Goal: Task Accomplishment & Management: Complete application form

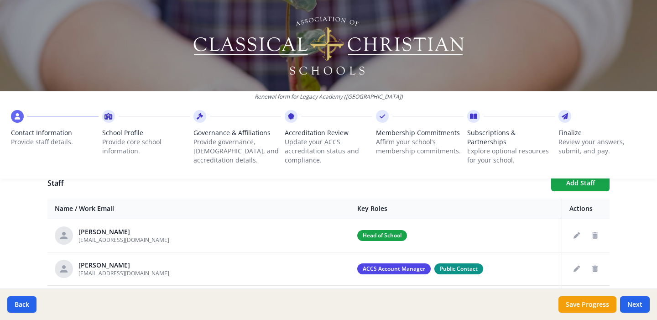
scroll to position [351, 0]
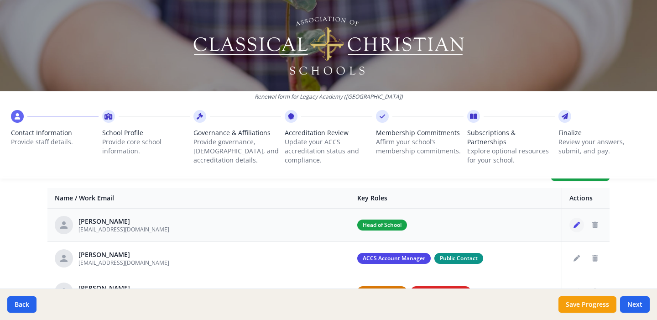
click at [574, 223] on icon "Edit staff" at bounding box center [577, 225] width 6 height 6
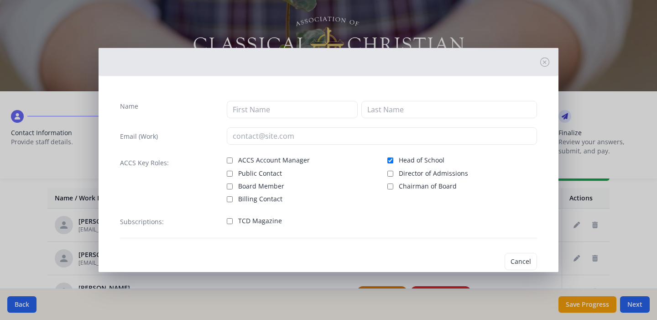
type input "[PERSON_NAME]"
type input "Hennesssee"
type input "[EMAIL_ADDRESS][DOMAIN_NAME]"
checkbox input "true"
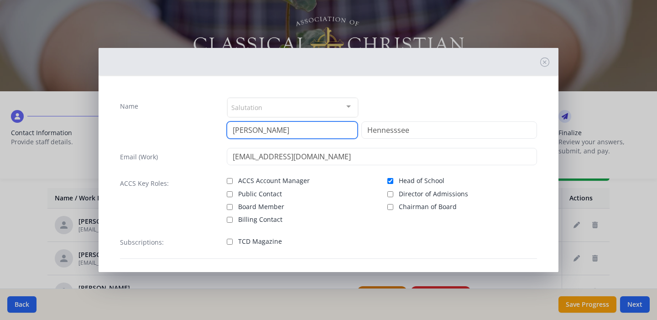
click at [284, 130] on input "[PERSON_NAME]" at bounding box center [292, 129] width 131 height 17
type input "[PERSON_NAME]"
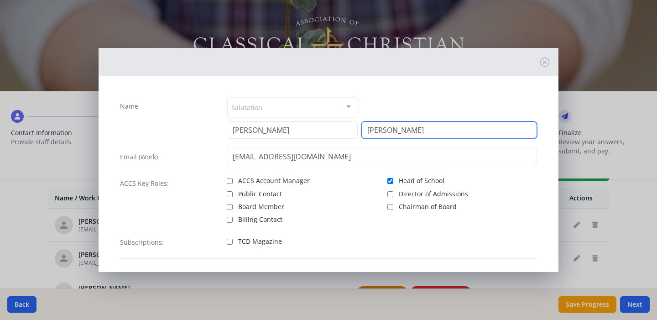
type input "[PERSON_NAME]"
click at [290, 98] on div "Salutation" at bounding box center [292, 108] width 131 height 20
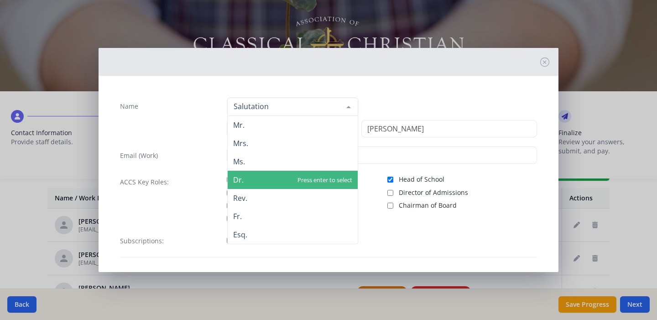
click at [285, 177] on span "Dr." at bounding box center [293, 180] width 130 height 18
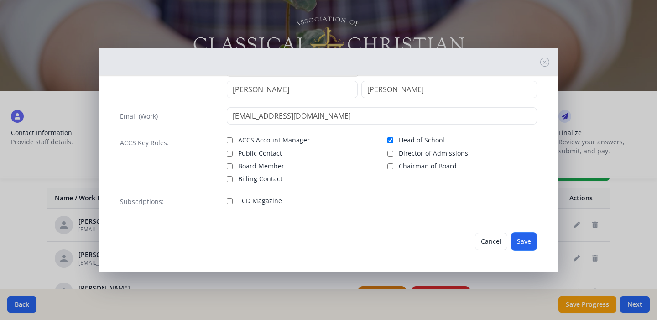
click at [527, 244] on button "Save" at bounding box center [524, 241] width 26 height 17
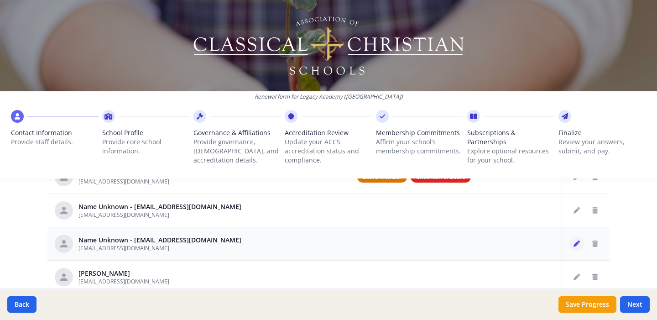
scroll to position [67, 0]
click at [588, 213] on button "Delete staff" at bounding box center [595, 211] width 15 height 15
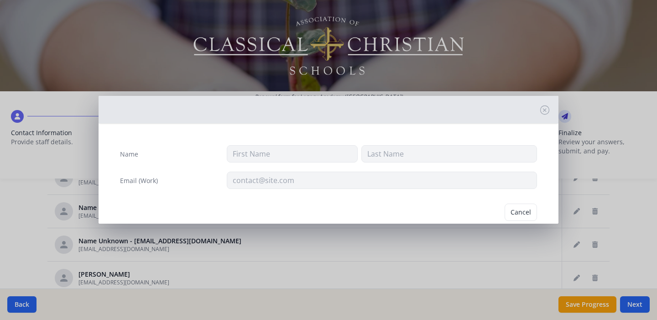
type input "[EMAIL_ADDRESS][DOMAIN_NAME]"
click at [521, 210] on button "Delete" at bounding box center [521, 212] width 31 height 17
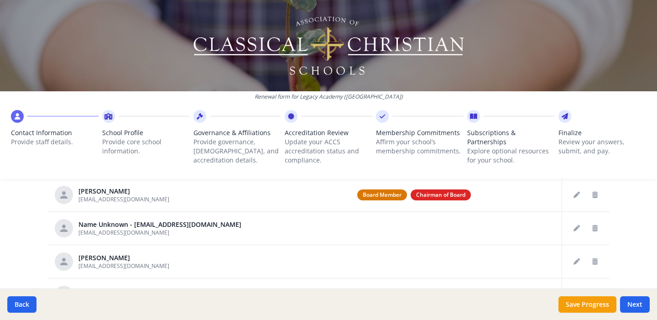
scroll to position [2, 0]
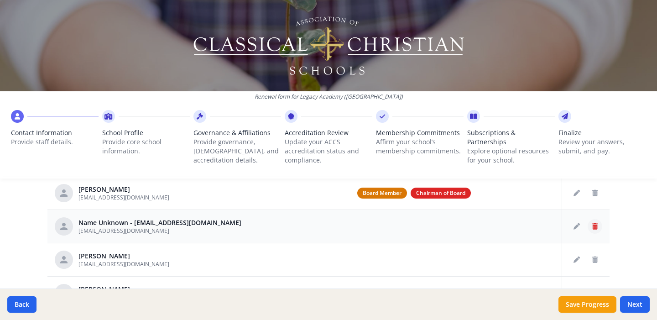
click at [592, 228] on icon "Delete staff" at bounding box center [594, 226] width 5 height 6
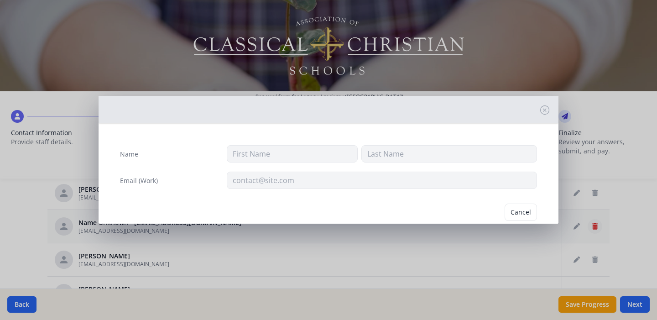
type input "[EMAIL_ADDRESS][DOMAIN_NAME]"
click at [519, 210] on button "Delete" at bounding box center [521, 212] width 31 height 17
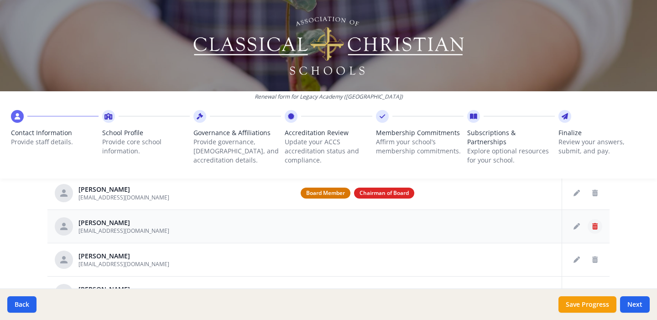
click at [588, 230] on button "Delete staff" at bounding box center [595, 226] width 15 height 15
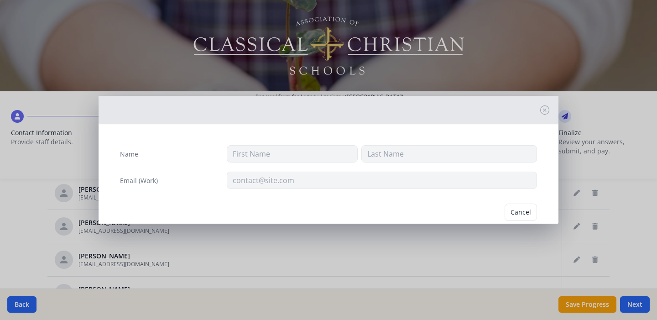
type input "[PERSON_NAME]"
type input "[EMAIL_ADDRESS][DOMAIN_NAME]"
click at [520, 208] on button "Delete" at bounding box center [521, 212] width 31 height 17
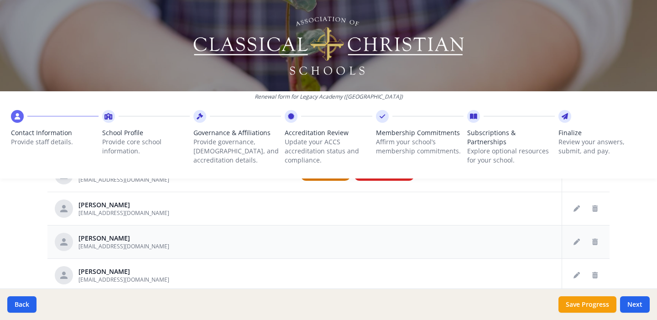
scroll to position [28, 0]
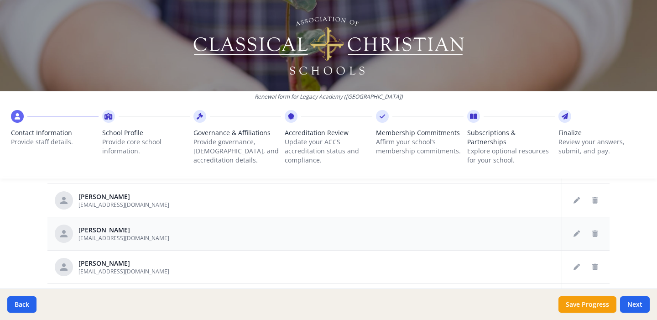
click at [593, 232] on td at bounding box center [586, 233] width 48 height 33
click at [592, 233] on icon "Delete staff" at bounding box center [594, 234] width 5 height 6
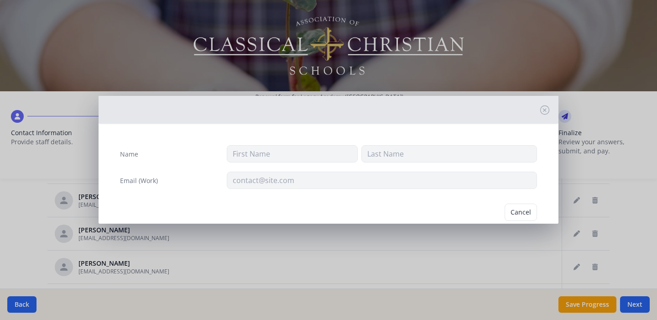
type input "[PERSON_NAME]"
type input "[EMAIL_ADDRESS][DOMAIN_NAME]"
click at [519, 210] on button "Delete" at bounding box center [521, 212] width 31 height 17
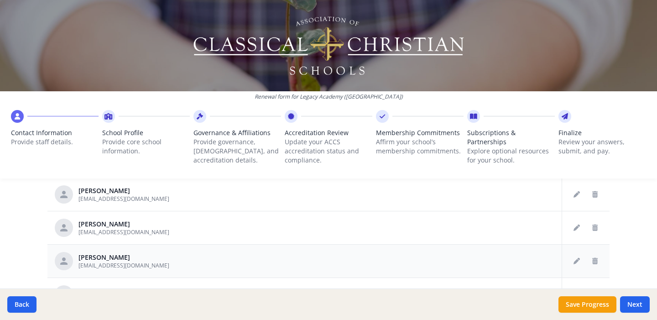
scroll to position [515, 0]
click at [592, 263] on icon "Delete staff" at bounding box center [594, 260] width 5 height 6
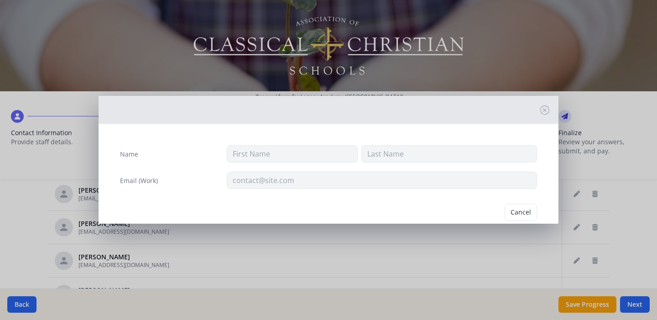
type input "[PERSON_NAME]"
type input "[EMAIL_ADDRESS][DOMAIN_NAME]"
click at [506, 207] on button "Delete" at bounding box center [521, 212] width 31 height 17
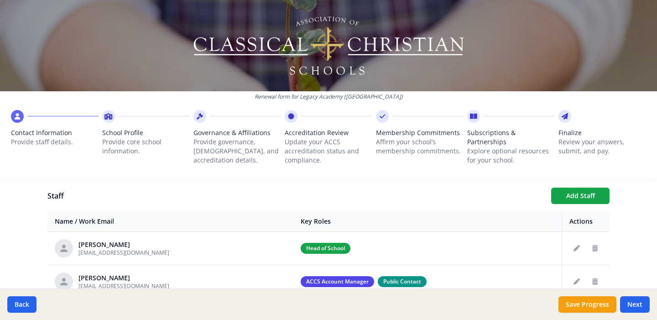
scroll to position [330, 0]
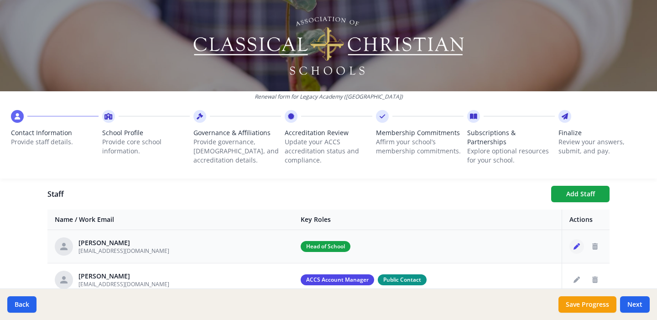
click at [574, 246] on icon "Edit staff" at bounding box center [577, 246] width 6 height 6
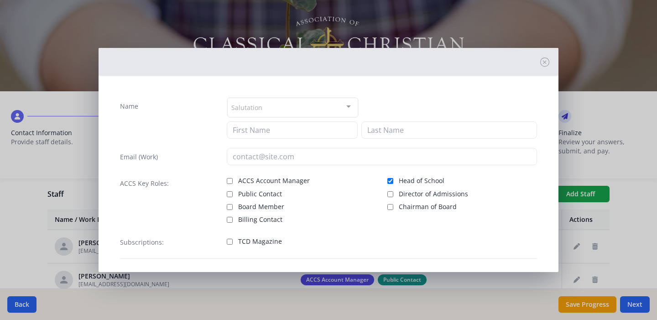
type input "[PERSON_NAME]"
type input "[EMAIL_ADDRESS][DOMAIN_NAME]"
checkbox input "true"
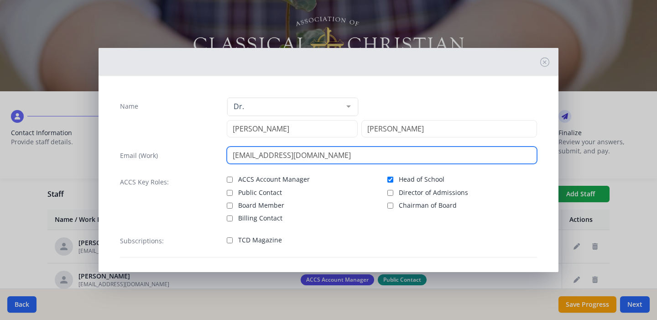
click at [311, 158] on input "[EMAIL_ADDRESS][DOMAIN_NAME]" at bounding box center [382, 155] width 311 height 17
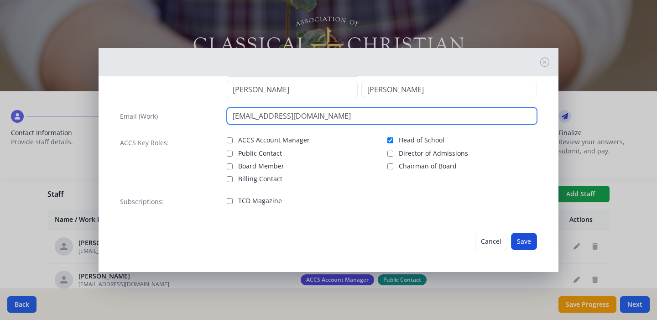
type input "[EMAIL_ADDRESS][DOMAIN_NAME]"
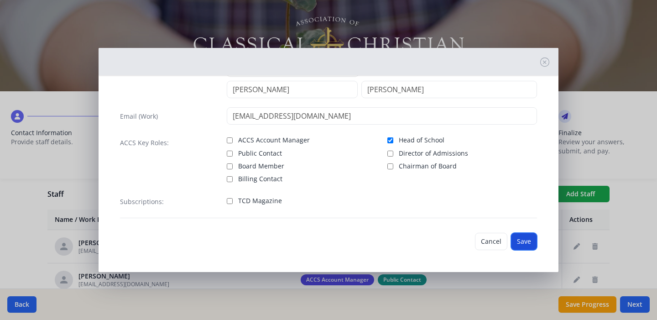
click at [512, 239] on button "Save" at bounding box center [524, 241] width 26 height 17
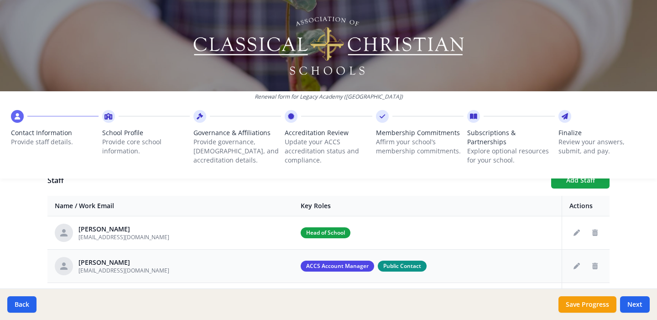
scroll to position [344, 0]
click at [571, 185] on div "Renewal form for Legacy Academy ([GEOGRAPHIC_DATA]) Contact Information Provide…" at bounding box center [328, 93] width 657 height 186
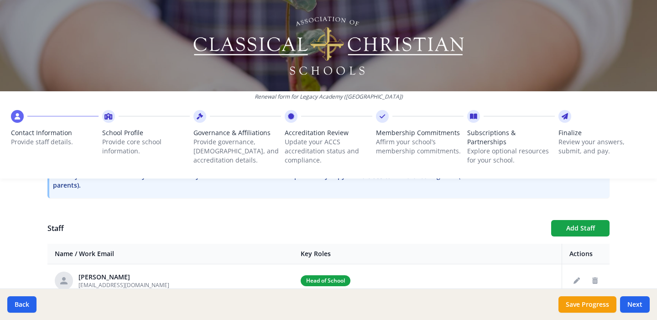
scroll to position [292, 0]
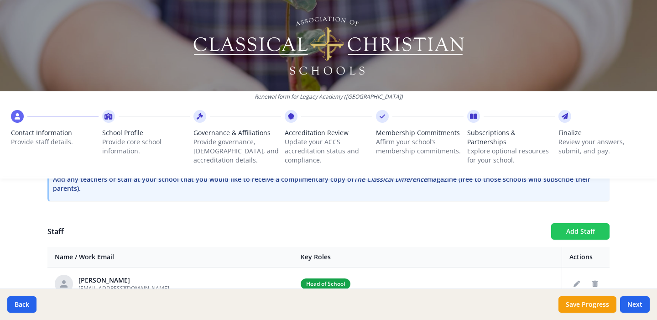
click at [572, 235] on button "Add Staff" at bounding box center [580, 231] width 58 height 16
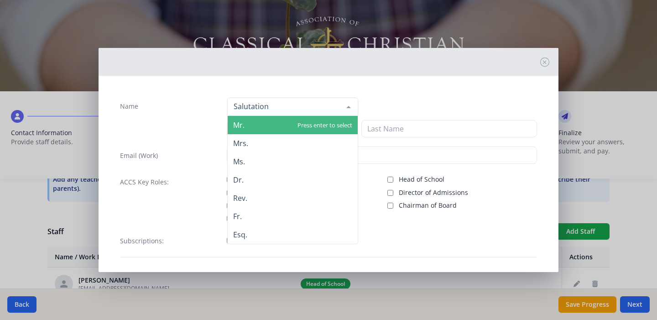
click at [277, 108] on div at bounding box center [292, 107] width 131 height 18
click at [529, 105] on div "Mr. Mrs. Ms. Dr. Rev. Fr. Esq. No elements found. Consider changing the search …" at bounding box center [382, 106] width 311 height 19
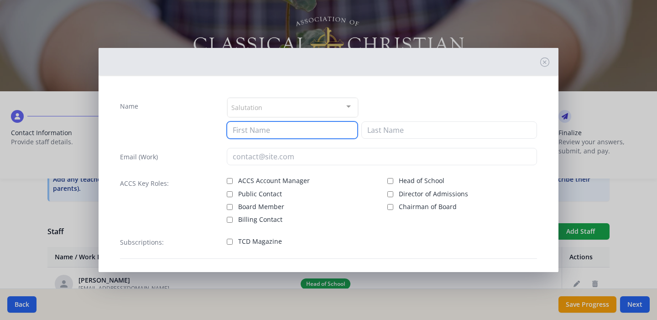
click at [238, 138] on input at bounding box center [292, 129] width 131 height 17
type input "[PERSON_NAME]"
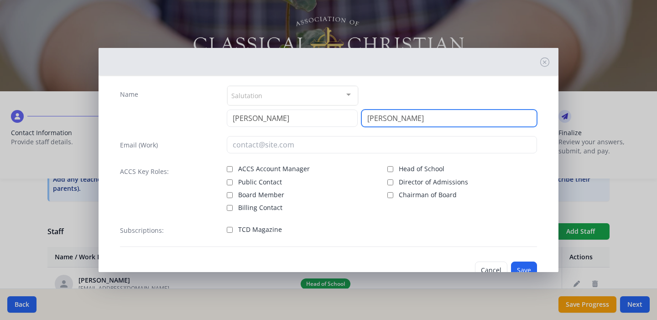
scroll to position [16, 0]
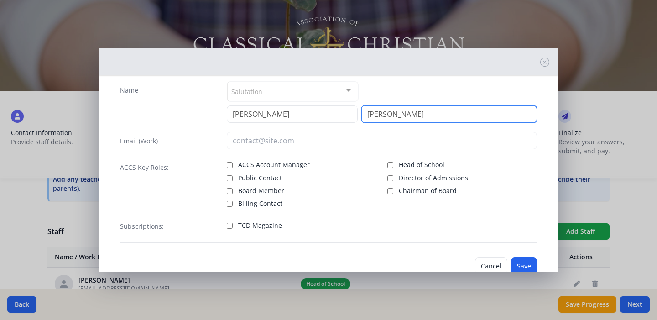
type input "[PERSON_NAME]"
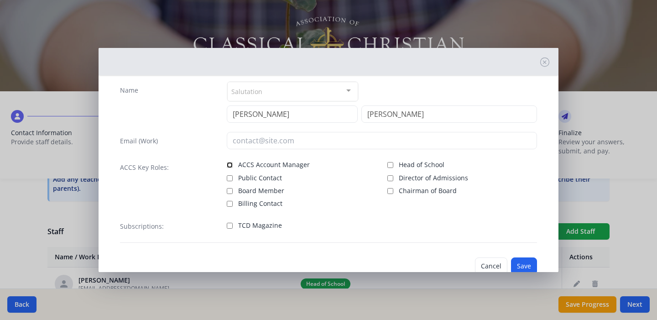
click at [229, 165] on input "ACCS Account Manager" at bounding box center [230, 165] width 6 height 6
checkbox input "true"
click at [511, 259] on button "Save" at bounding box center [524, 265] width 26 height 17
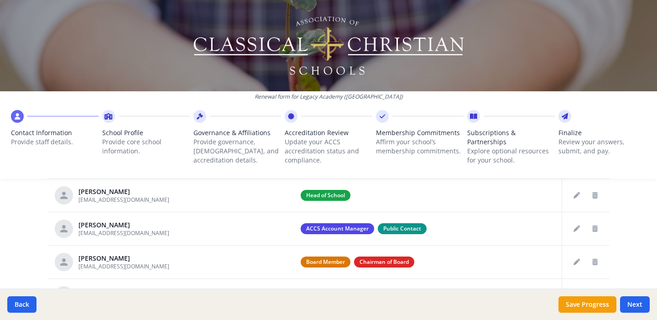
scroll to position [386, 0]
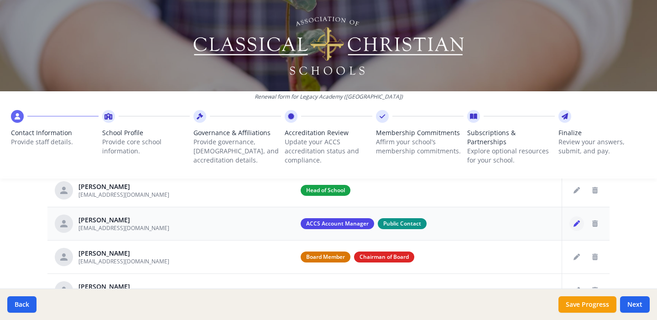
click at [574, 226] on icon "Edit staff" at bounding box center [577, 223] width 6 height 6
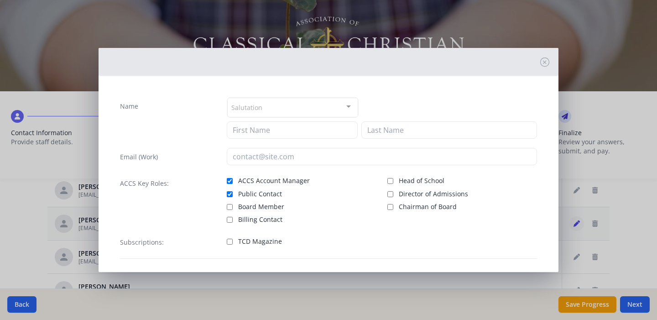
type input "[PERSON_NAME]"
type input "[EMAIL_ADDRESS][DOMAIN_NAME]"
checkbox input "true"
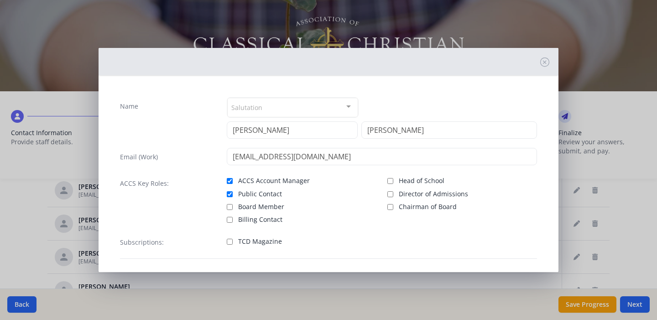
click at [234, 219] on label "Billing Contact" at bounding box center [302, 218] width 150 height 11
click at [233, 219] on input "Billing Contact" at bounding box center [230, 220] width 6 height 6
checkbox input "true"
click at [388, 193] on input "Director of Admissions" at bounding box center [391, 194] width 6 height 6
checkbox input "true"
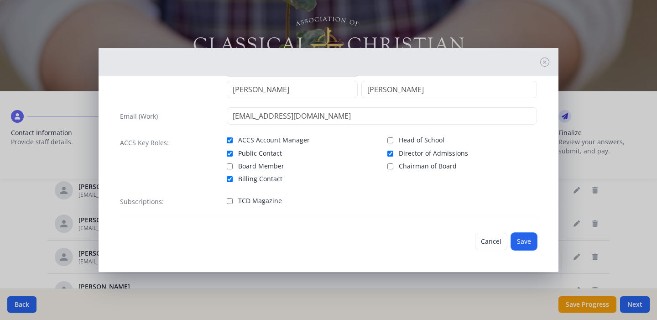
click at [516, 241] on button "Save" at bounding box center [524, 241] width 26 height 17
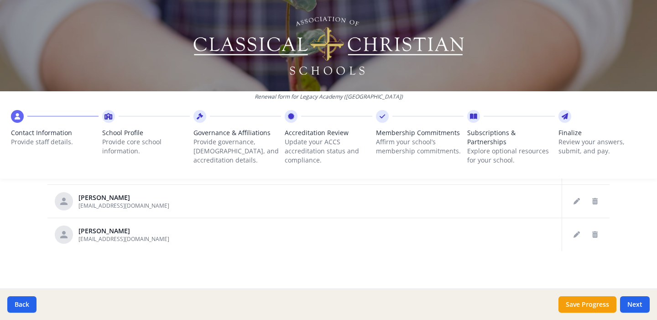
scroll to position [542, 0]
click at [641, 298] on button "Next" at bounding box center [635, 304] width 30 height 16
type input "[PHONE_NUMBER]"
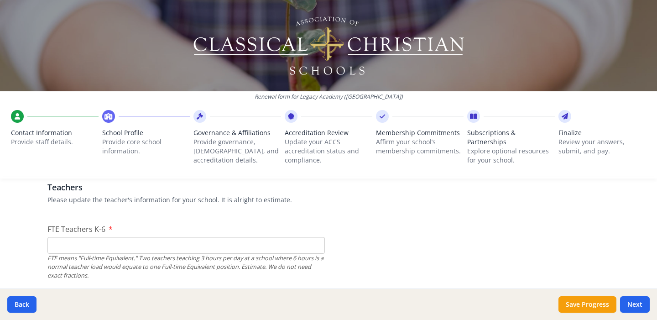
scroll to position [560, 0]
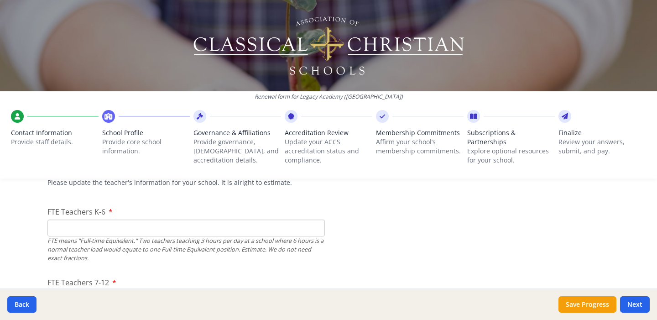
click at [194, 226] on input "FTE Teachers K-6" at bounding box center [186, 228] width 278 height 17
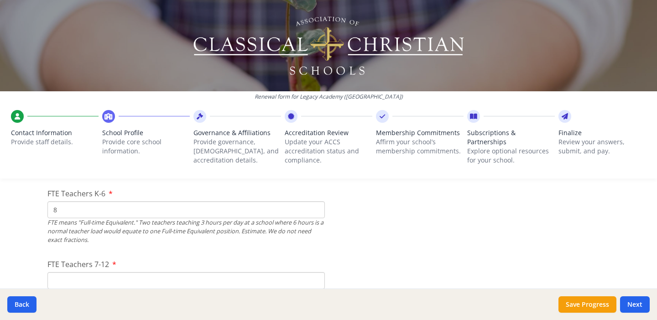
scroll to position [588, 0]
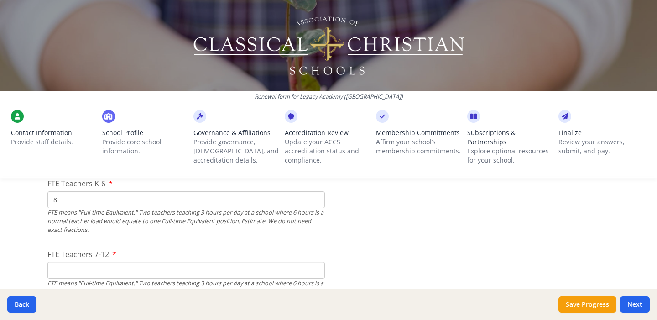
type input "8"
click at [173, 262] on input "FTE Teachers 7-12" at bounding box center [186, 270] width 278 height 17
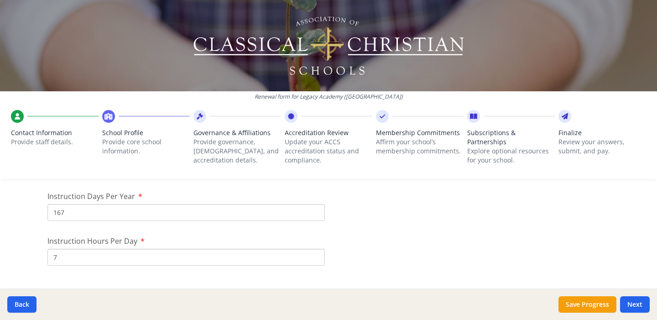
scroll to position [827, 0]
type input "3"
click at [173, 210] on input "167" at bounding box center [186, 210] width 278 height 17
type input "1"
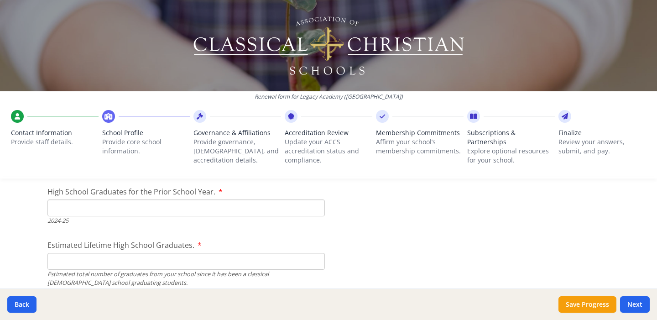
scroll to position [1336, 0]
type input "171"
click at [203, 204] on input "High School Graduates for the Prior School Year." at bounding box center [186, 206] width 278 height 17
type input "1"
click at [312, 204] on input "1" at bounding box center [186, 206] width 278 height 17
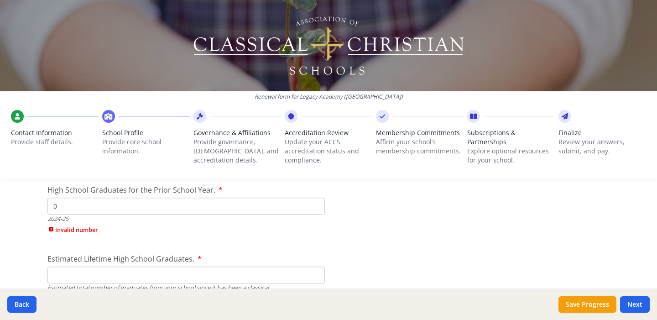
scroll to position [1337, 0]
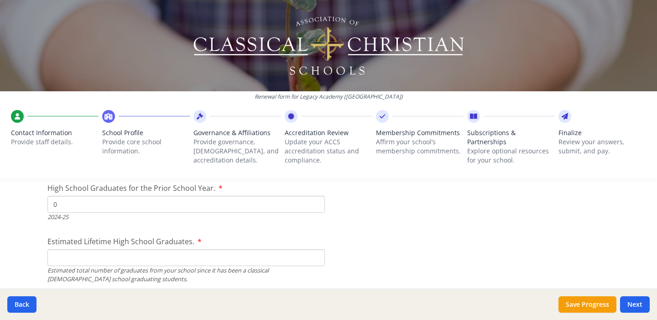
type input "0"
click at [174, 273] on div "Estimated total number of graduates from your school since it has been a classi…" at bounding box center [186, 274] width 278 height 17
click at [180, 255] on input "Estimated Lifetime High School Graduates." at bounding box center [186, 257] width 278 height 17
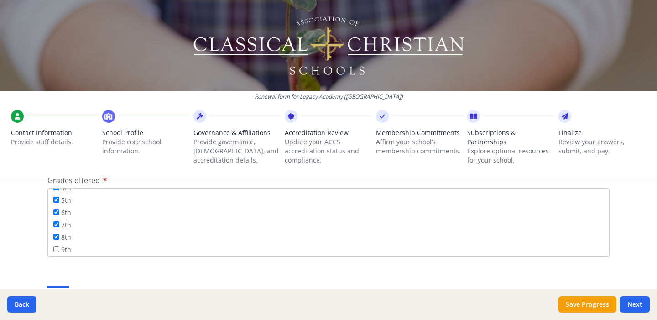
scroll to position [71, 0]
type input "0"
click at [53, 248] on input "9th" at bounding box center [56, 248] width 6 height 6
checkbox input "true"
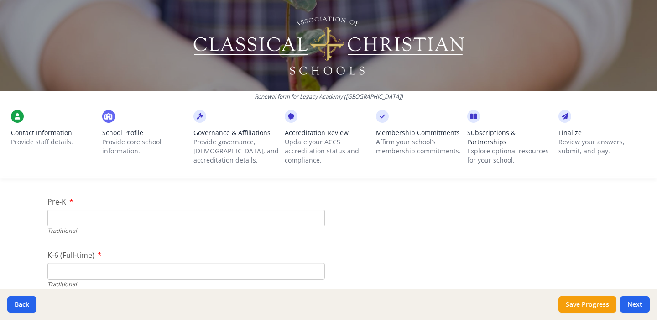
click at [213, 215] on input "Pre-K" at bounding box center [186, 218] width 278 height 17
type input "48"
click at [182, 252] on input "K-6 (Full-time)" at bounding box center [186, 250] width 278 height 17
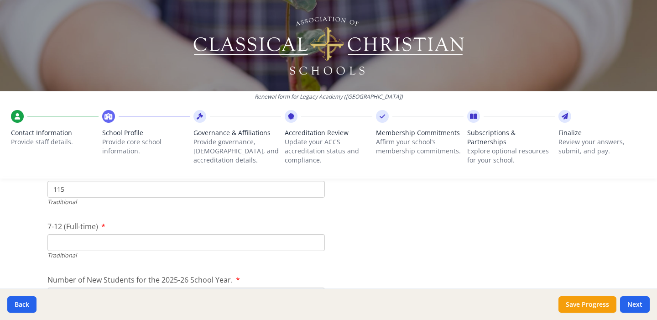
type input "115"
click at [141, 247] on input "7-12 (Full-time)" at bounding box center [186, 242] width 278 height 17
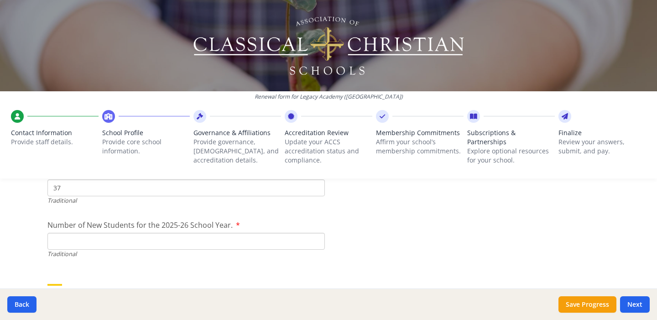
scroll to position [2043, 0]
type input "37"
click at [250, 240] on input "Number of New Students for the 2025-26 School Year." at bounding box center [186, 239] width 278 height 17
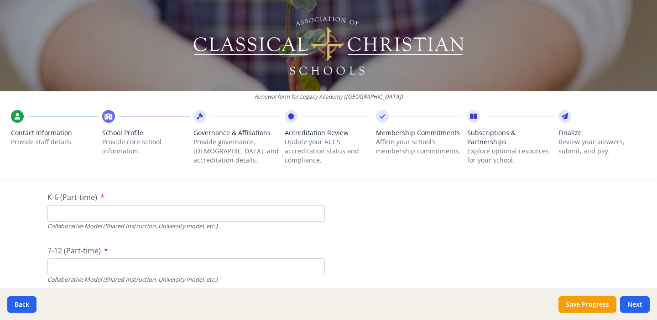
scroll to position [2180, 0]
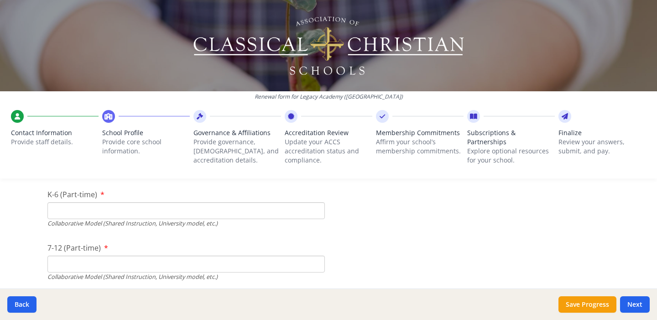
type input "40"
click at [145, 215] on input "K-6 (Part-time)" at bounding box center [186, 210] width 278 height 17
type input "0"
click at [136, 253] on input "7-12 (Part-time)" at bounding box center [186, 260] width 278 height 17
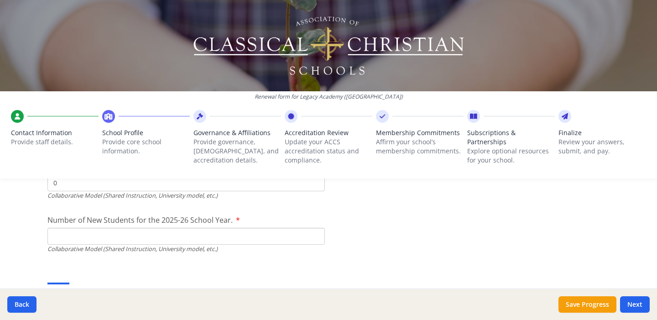
scroll to position [2263, 0]
type input "0"
click at [138, 29] on input "Number of New Students for the 2025-26 School Year." at bounding box center [186, 20] width 278 height 17
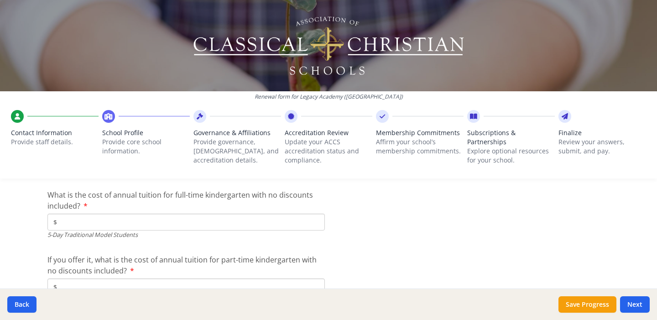
scroll to position [2407, 0]
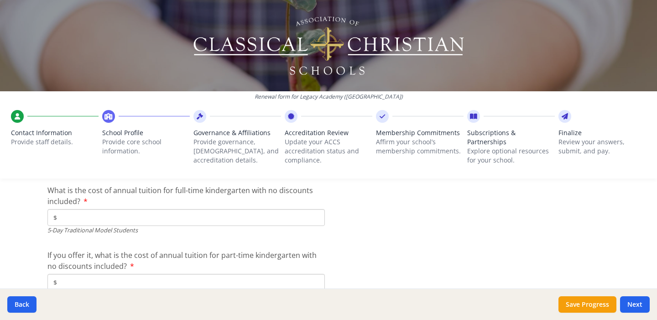
type input "0"
click at [240, 214] on input "$" at bounding box center [186, 217] width 278 height 17
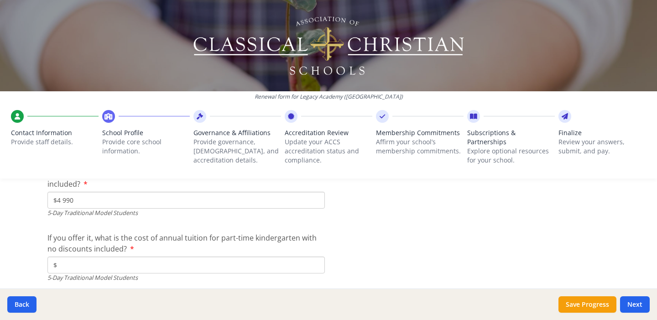
scroll to position [2430, 0]
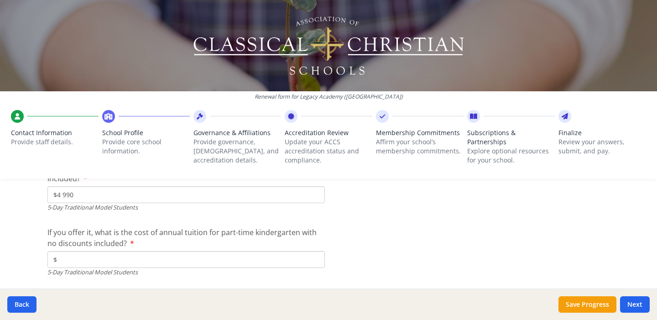
type input "$4 990"
click at [198, 254] on input "$" at bounding box center [186, 259] width 278 height 17
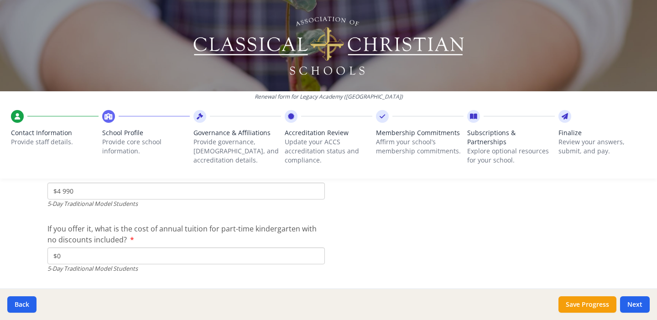
scroll to position [2514, 0]
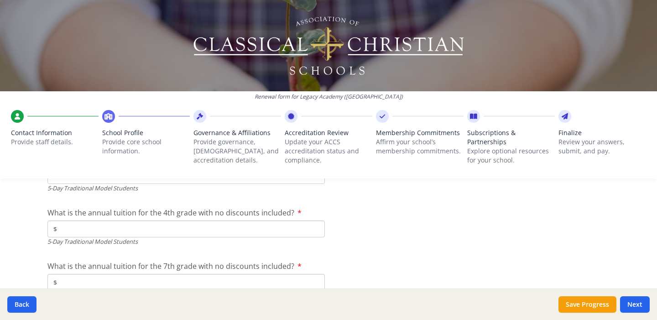
type input "$0"
click at [190, 225] on input "$" at bounding box center [186, 228] width 278 height 17
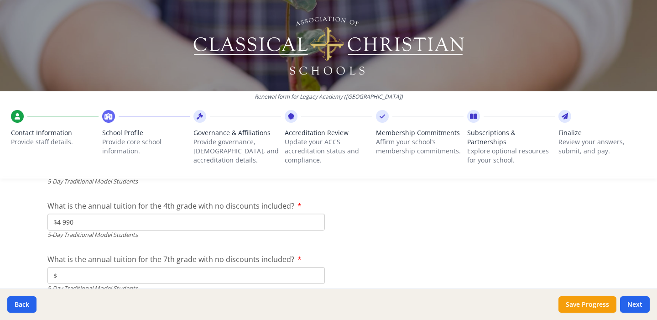
scroll to position [2529, 0]
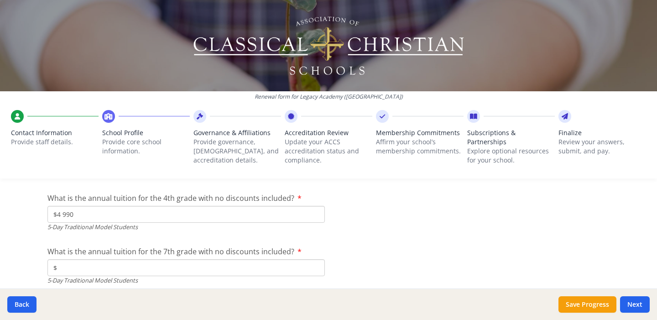
type input "$4 990"
click at [178, 271] on input "$" at bounding box center [186, 267] width 278 height 17
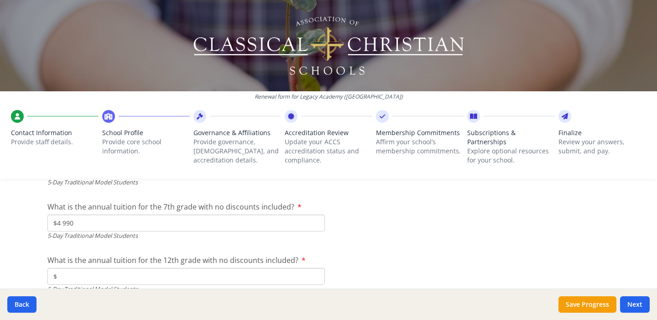
scroll to position [2618, 0]
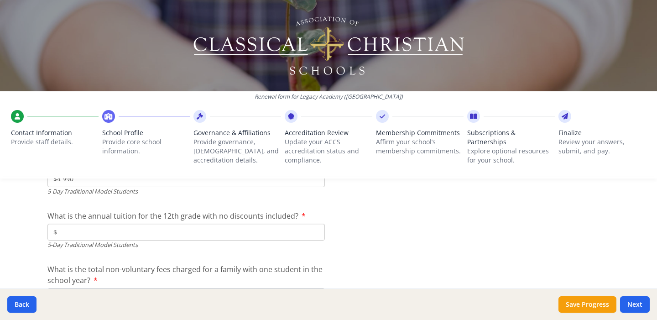
type input "$4 990"
click at [161, 227] on input "$" at bounding box center [186, 232] width 278 height 17
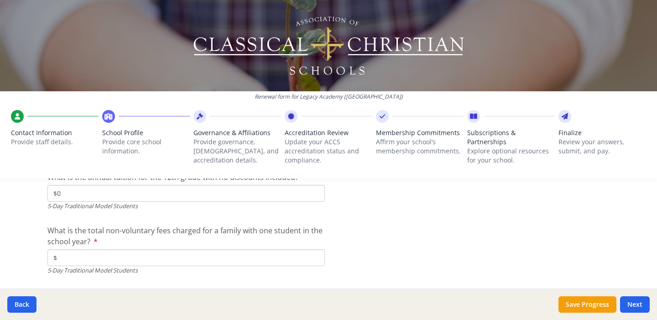
scroll to position [2657, 0]
type input "$0"
click at [115, 266] on div "5-Day Traditional Model Students" at bounding box center [186, 270] width 278 height 9
click at [116, 257] on input "$" at bounding box center [186, 257] width 278 height 17
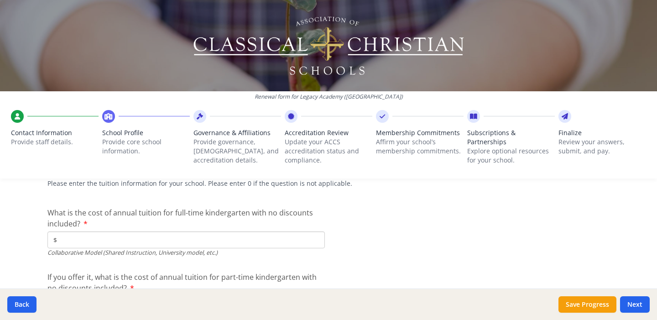
scroll to position [2791, 0]
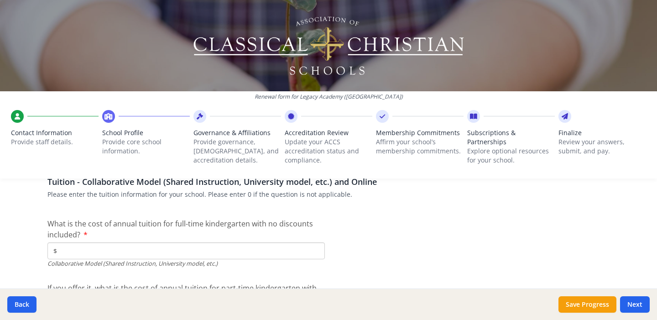
type input "$4 990"
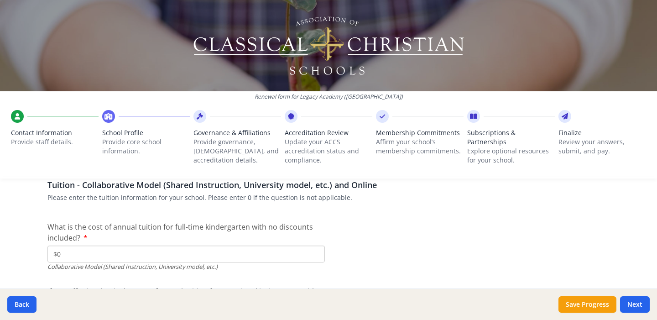
scroll to position [2880, 0]
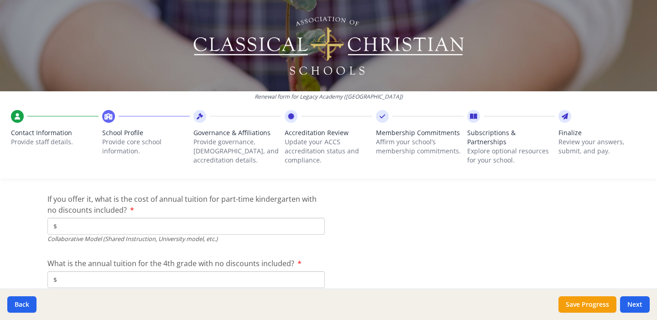
type input "$0"
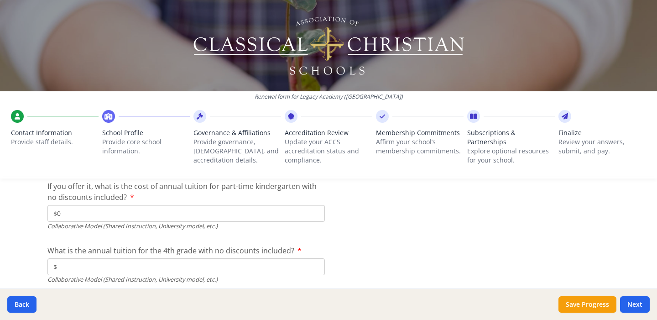
type input "$0"
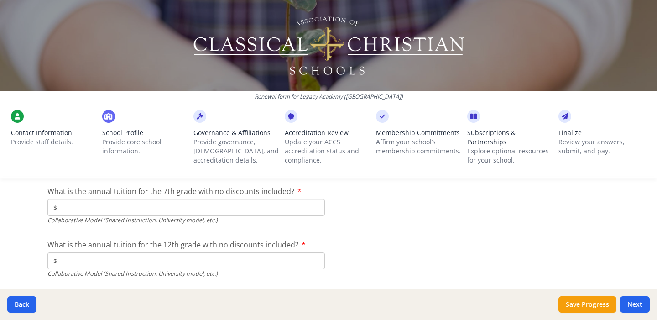
scroll to position [3008, 0]
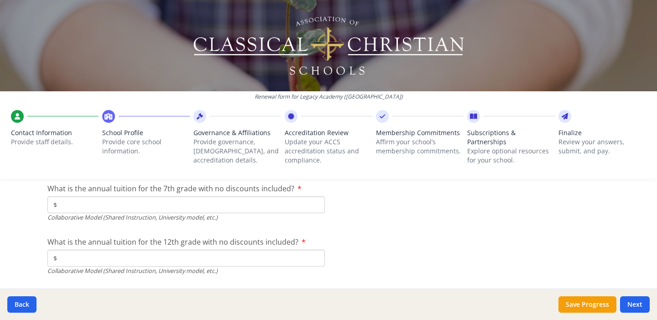
type input "$0"
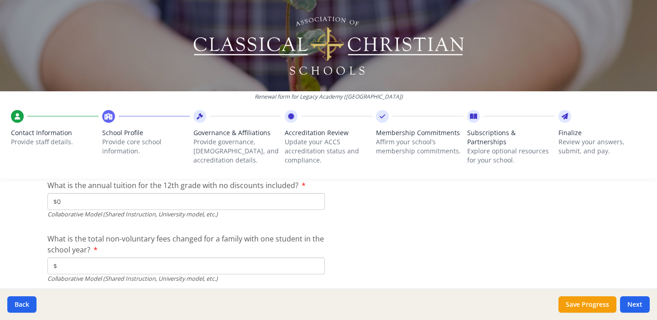
scroll to position [3067, 0]
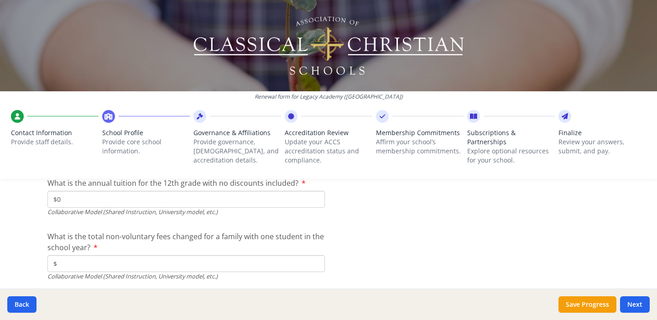
type input "$0"
click at [170, 253] on div "What is the total non-voluntary fees changed for a family with one student in t…" at bounding box center [186, 256] width 278 height 50
click at [168, 266] on input "$" at bounding box center [186, 263] width 278 height 17
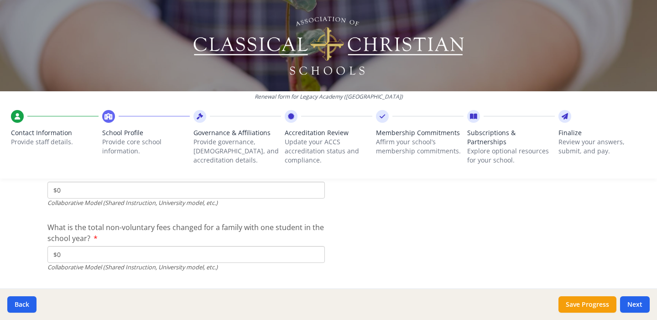
scroll to position [3098, 0]
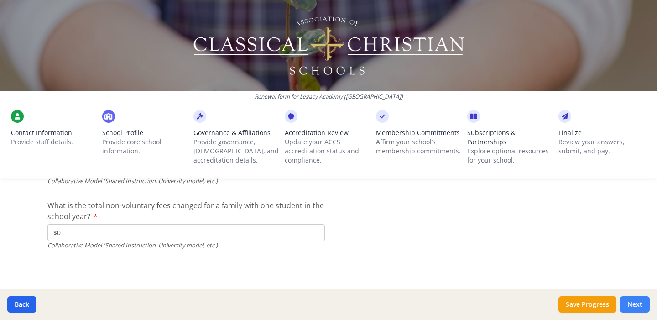
type input "$0"
click at [629, 302] on button "Next" at bounding box center [635, 304] width 30 height 16
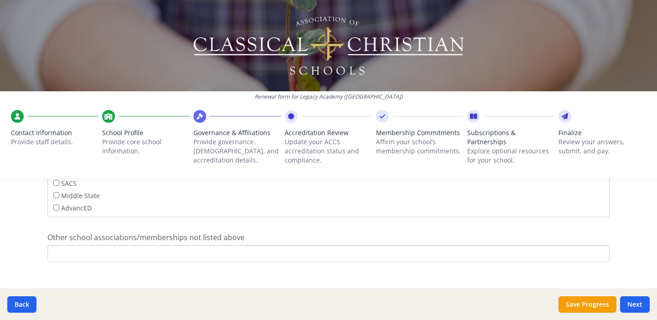
scroll to position [647, 0]
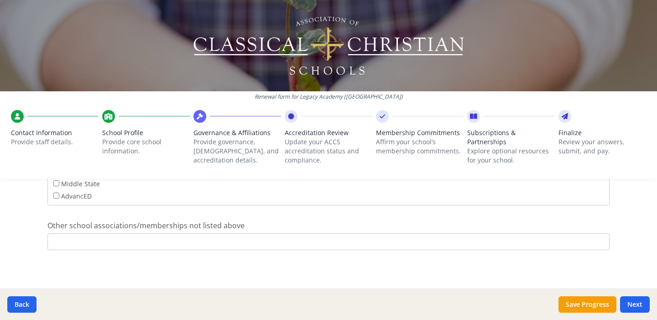
click at [173, 246] on input "Other school associations/memberships not listed above" at bounding box center [328, 241] width 562 height 17
click at [644, 299] on button "Next" at bounding box center [635, 304] width 30 height 16
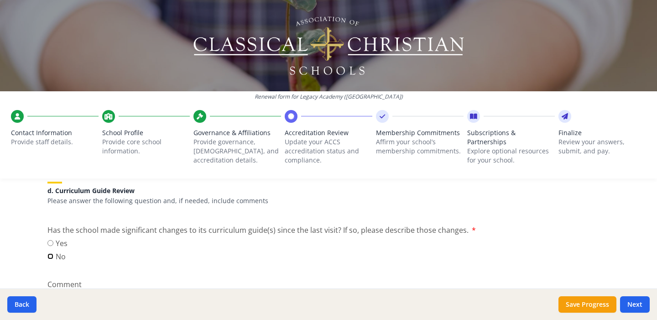
click at [47, 255] on input "No" at bounding box center [50, 256] width 6 height 6
radio input "true"
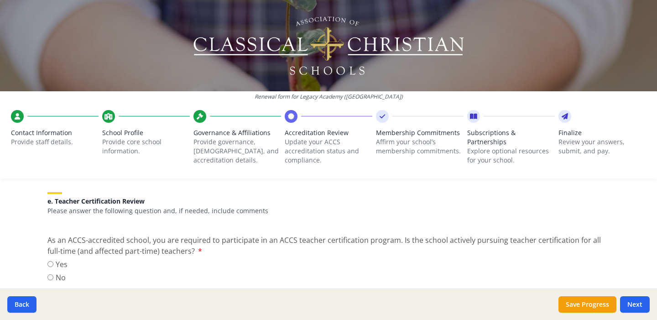
scroll to position [807, 0]
click at [47, 265] on input "Yes" at bounding box center [50, 263] width 6 height 6
radio input "true"
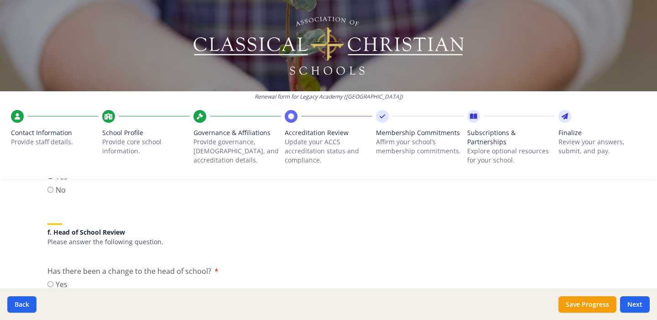
scroll to position [906, 0]
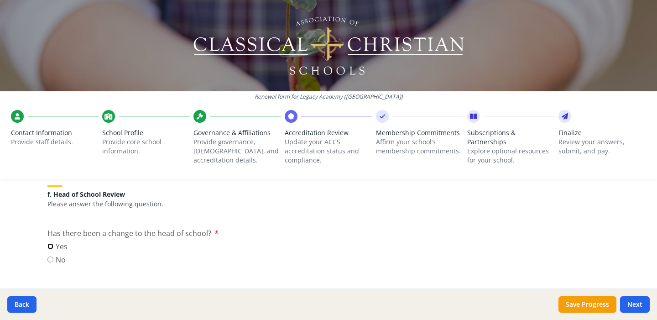
click at [48, 248] on input "Yes" at bounding box center [50, 246] width 6 height 6
radio input "true"
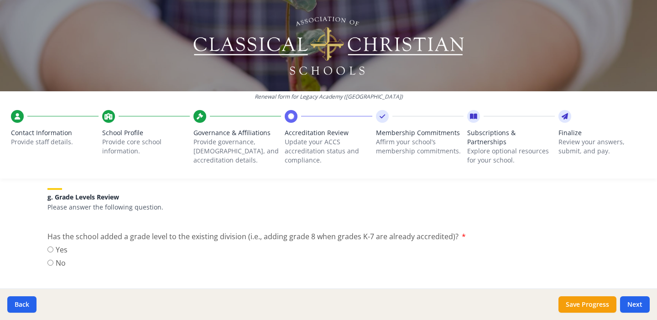
scroll to position [1050, 0]
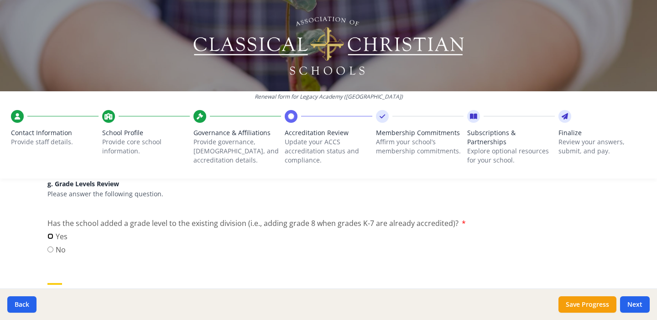
click at [49, 237] on input "Yes" at bounding box center [50, 236] width 6 height 6
radio input "true"
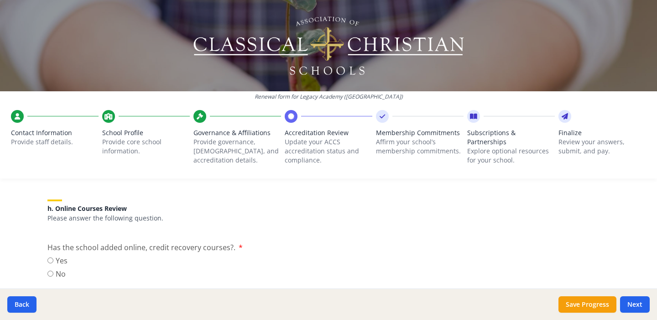
scroll to position [1136, 0]
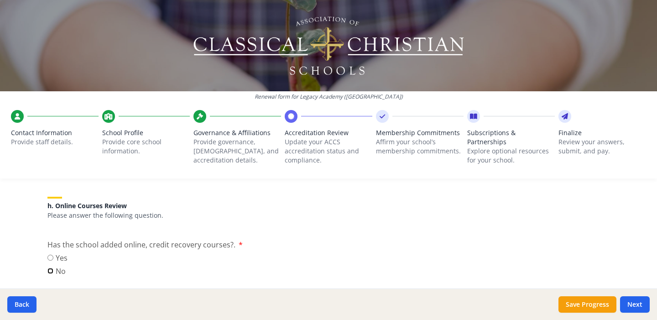
click at [47, 270] on input "No" at bounding box center [50, 271] width 6 height 6
radio input "true"
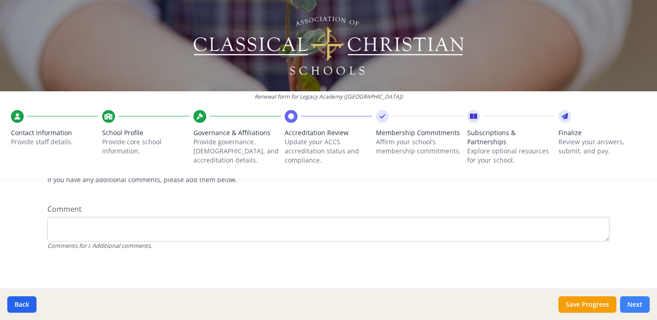
click at [644, 306] on button "Next" at bounding box center [635, 304] width 30 height 16
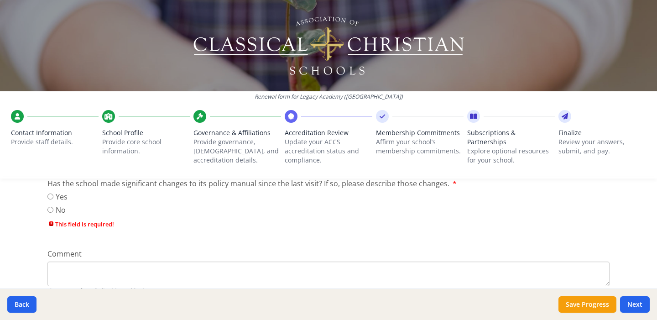
scroll to position [555, 0]
click at [48, 209] on input "No" at bounding box center [50, 211] width 6 height 6
radio input "true"
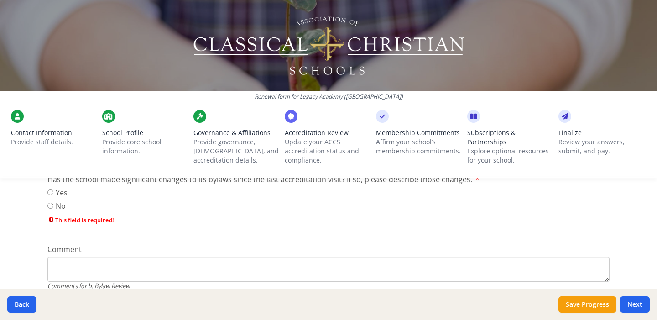
scroll to position [315, 0]
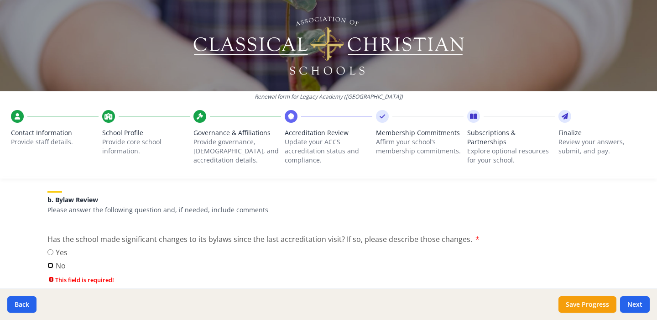
click at [47, 262] on input "No" at bounding box center [50, 265] width 6 height 6
radio input "true"
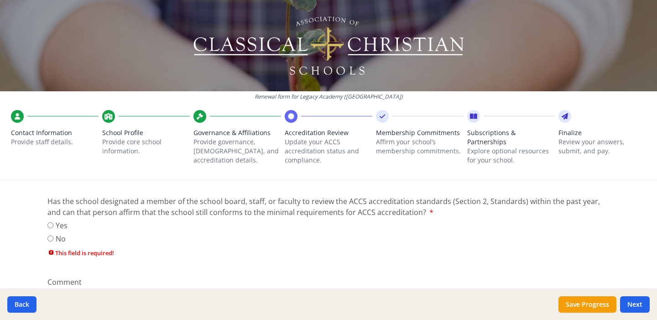
scroll to position [119, 0]
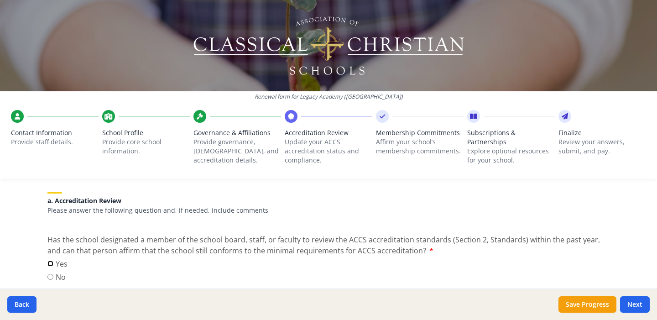
click at [48, 264] on input "Yes" at bounding box center [50, 264] width 6 height 6
radio input "true"
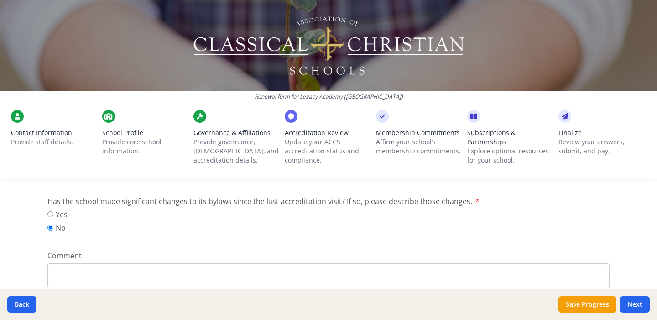
scroll to position [382, 0]
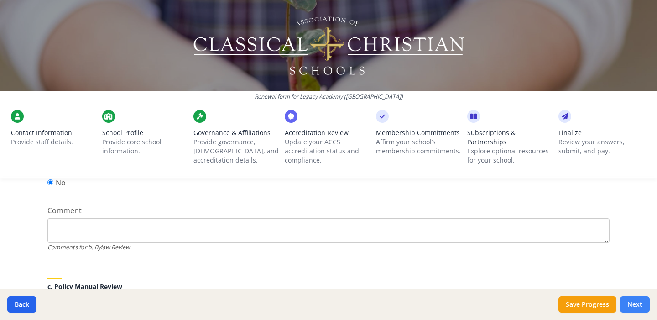
click at [642, 300] on button "Next" at bounding box center [635, 304] width 30 height 16
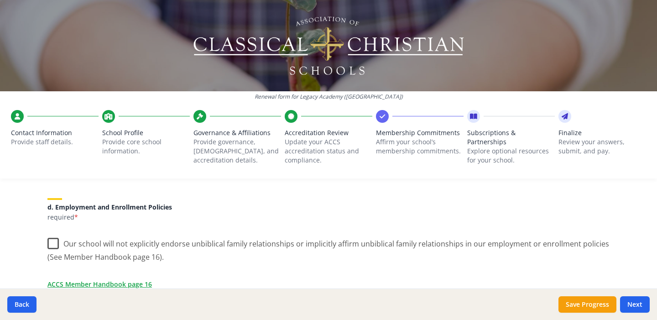
scroll to position [389, 0]
click at [52, 246] on label "Our school will not explicitly endorse unbiblical family relationships or impli…" at bounding box center [328, 246] width 562 height 31
click at [0, 0] on input "Our school will not explicitly endorse unbiblical family relationships or impli…" at bounding box center [0, 0] width 0 height 0
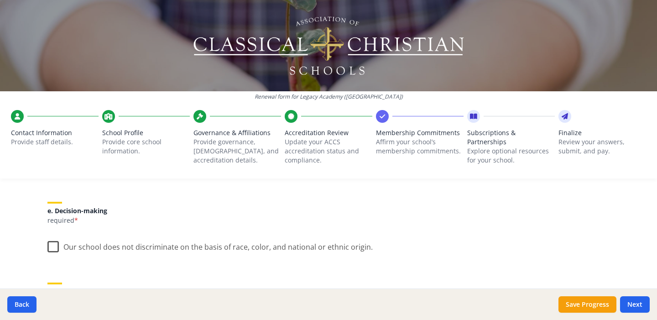
scroll to position [507, 0]
click at [55, 246] on label "Our school does not discriminate on the basis of race, color, and national or e…" at bounding box center [209, 244] width 325 height 20
click at [0, 0] on input "Our school does not discriminate on the basis of race, color, and national or e…" at bounding box center [0, 0] width 0 height 0
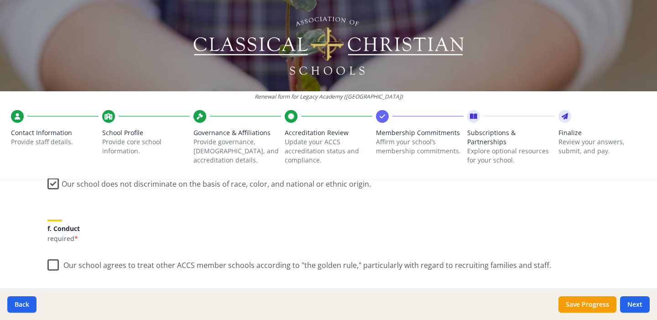
scroll to position [582, 0]
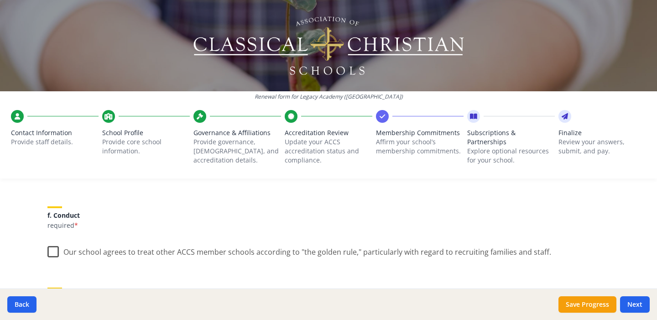
click at [58, 252] on label "Our school agrees to treat other ACCS member schools according to "the golden r…" at bounding box center [299, 250] width 504 height 20
click at [0, 0] on input "Our school agrees to treat other ACCS member schools according to "the golden r…" at bounding box center [0, 0] width 0 height 0
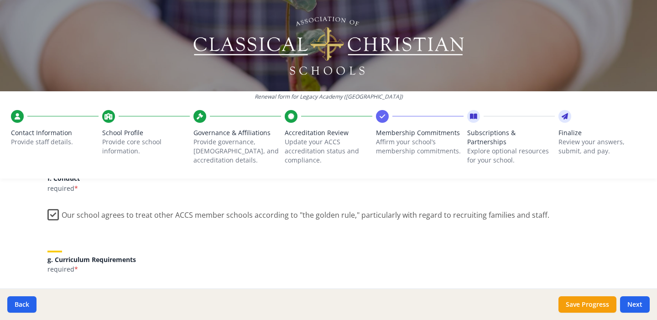
scroll to position [667, 0]
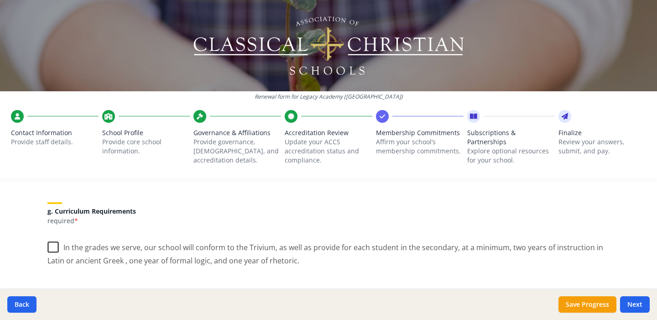
click at [57, 249] on label "In the grades we serve, our school will conform to the Trivium, as well as prov…" at bounding box center [328, 251] width 562 height 31
click at [0, 0] on input "In the grades we serve, our school will conform to the Trivium, as well as prov…" at bounding box center [0, 0] width 0 height 0
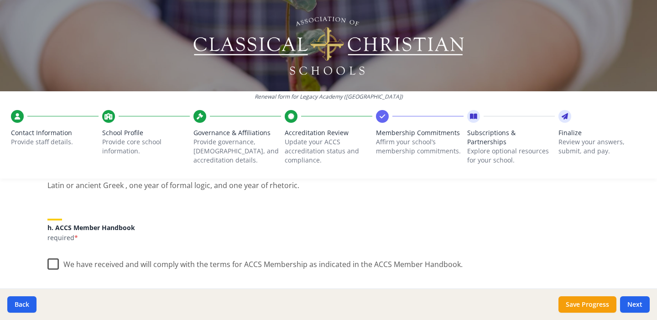
scroll to position [752, 0]
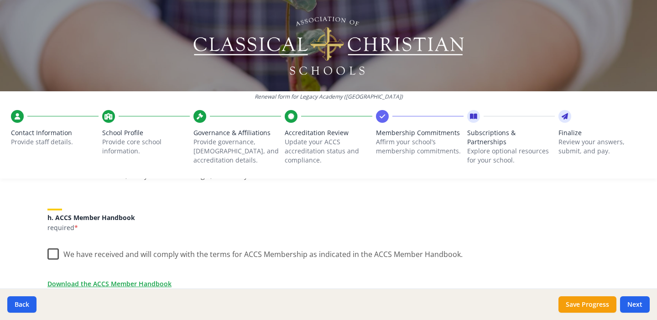
click at [54, 251] on label "We have received and will comply with the terms for ACCS Membership as indicate…" at bounding box center [254, 252] width 415 height 20
click at [0, 0] on input "We have received and will comply with the terms for ACCS Membership as indicate…" at bounding box center [0, 0] width 0 height 0
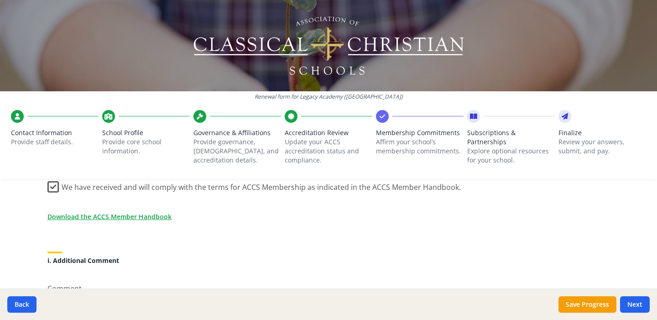
scroll to position [823, 0]
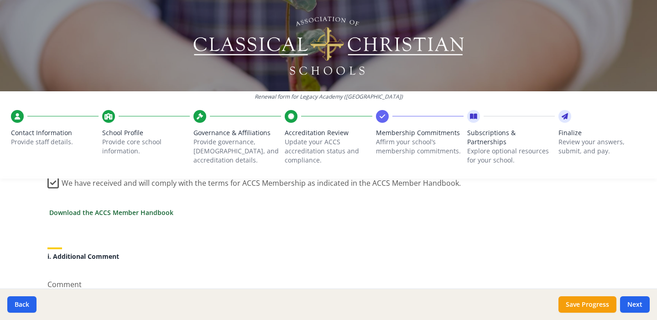
click at [149, 215] on link "Download the ACCS Member Handbook" at bounding box center [111, 213] width 124 height 10
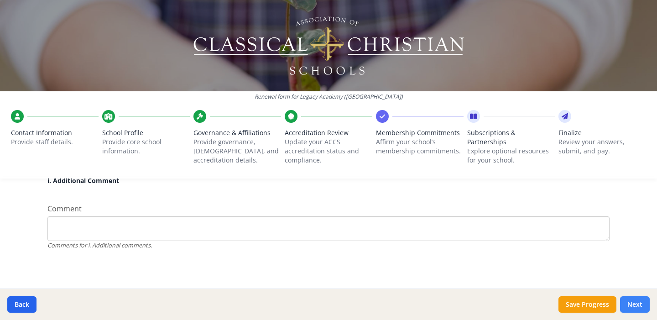
click at [647, 308] on button "Next" at bounding box center [635, 304] width 30 height 16
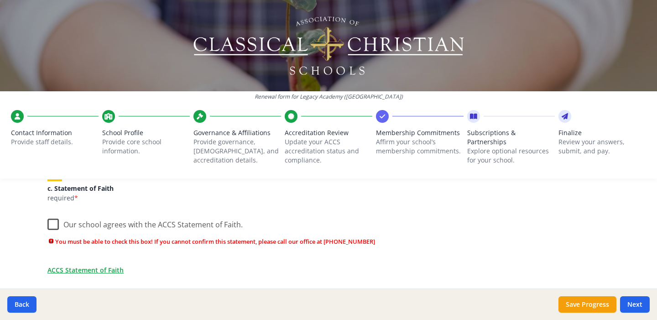
scroll to position [327, 0]
click at [49, 225] on label "Our school agrees with the ACCS Statement of Faith." at bounding box center [144, 224] width 195 height 20
click at [0, 0] on input "Our school agrees with the ACCS Statement of Faith." at bounding box center [0, 0] width 0 height 0
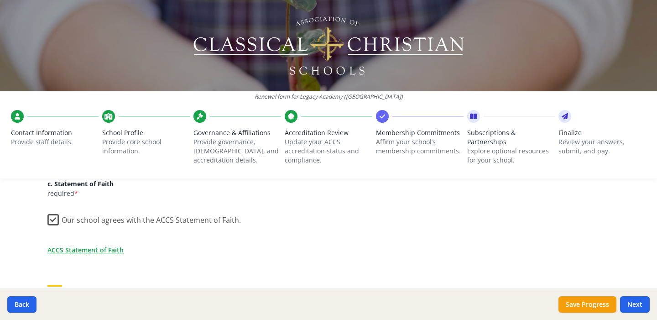
scroll to position [344, 0]
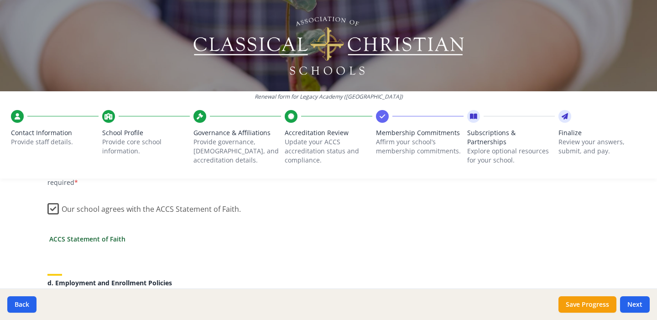
click at [101, 239] on link "ACCS Statement of Faith" at bounding box center [87, 239] width 76 height 10
click at [634, 304] on button "Next" at bounding box center [635, 304] width 30 height 16
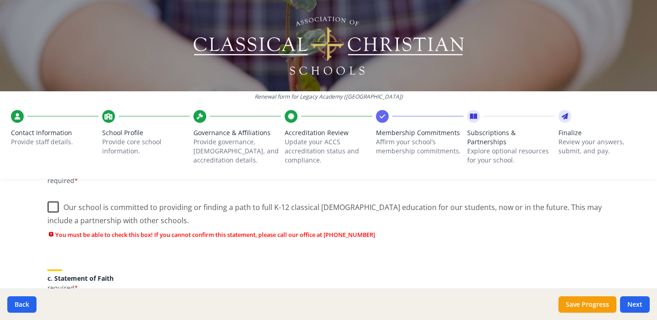
scroll to position [216, 0]
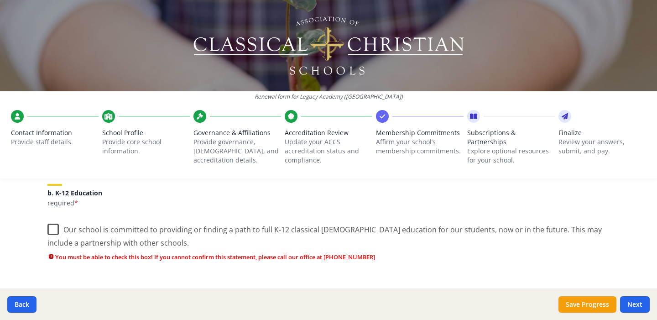
click at [60, 230] on label "Our school is committed to providing or finding a path to full K-12 classical […" at bounding box center [328, 233] width 562 height 31
click at [0, 0] on input "Our school is committed to providing or finding a path to full K-12 classical […" at bounding box center [0, 0] width 0 height 0
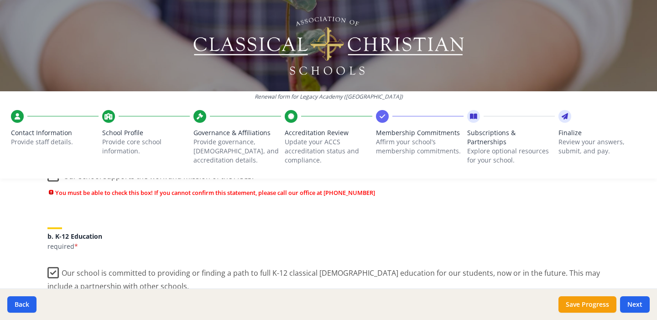
scroll to position [129, 0]
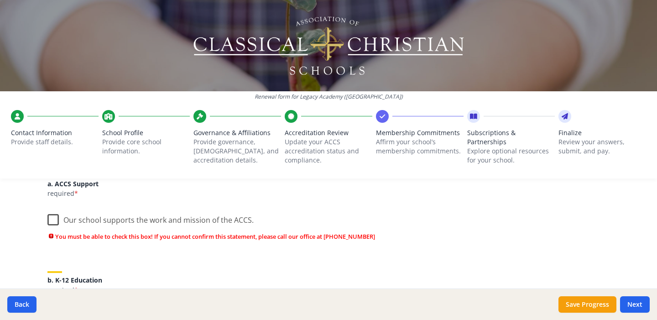
click at [47, 224] on label "Our school supports the work and mission of the ACCS." at bounding box center [150, 218] width 206 height 20
click at [0, 0] on input "Our school supports the work and mission of the ACCS." at bounding box center [0, 0] width 0 height 0
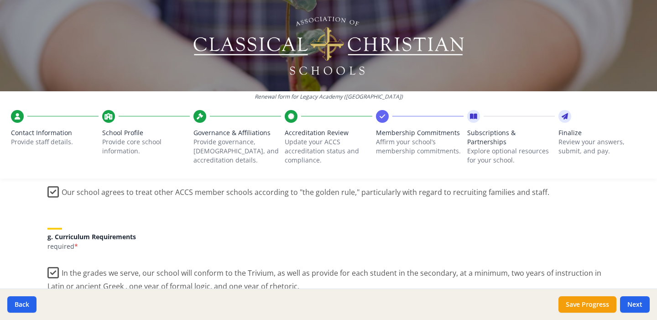
scroll to position [899, 0]
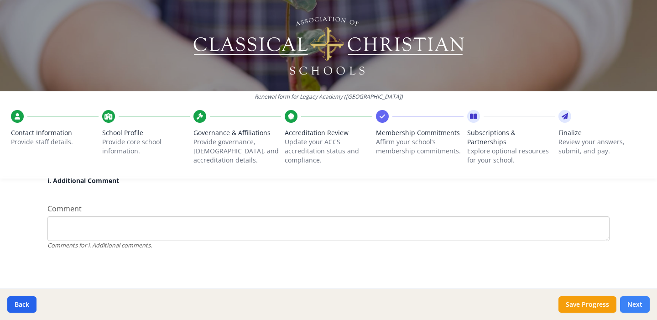
click at [646, 304] on button "Next" at bounding box center [635, 304] width 30 height 16
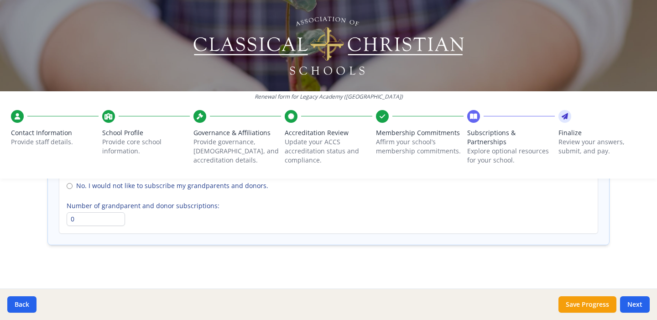
scroll to position [733, 0]
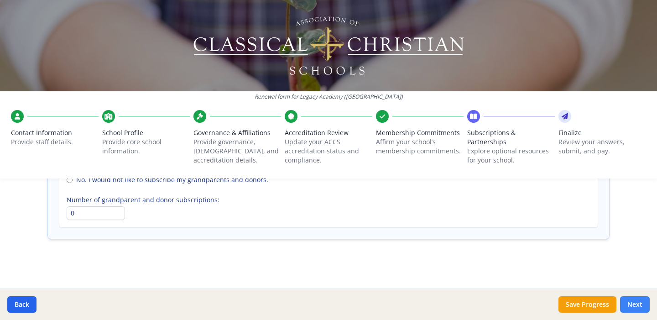
click at [645, 300] on button "Next" at bounding box center [635, 304] width 30 height 16
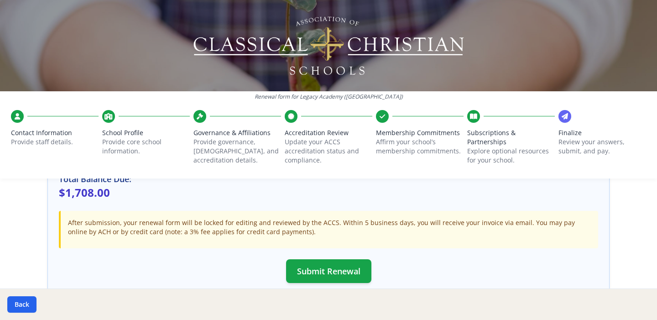
scroll to position [293, 0]
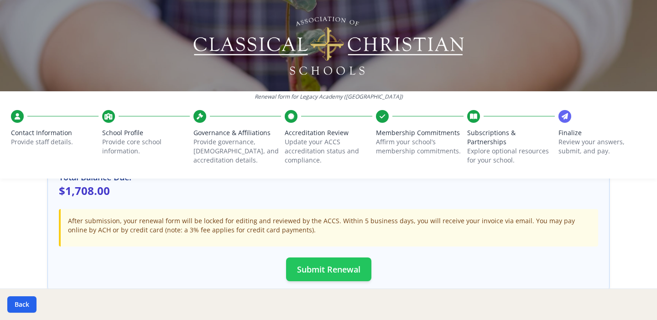
click at [342, 269] on button "Submit Renewal" at bounding box center [328, 269] width 85 height 24
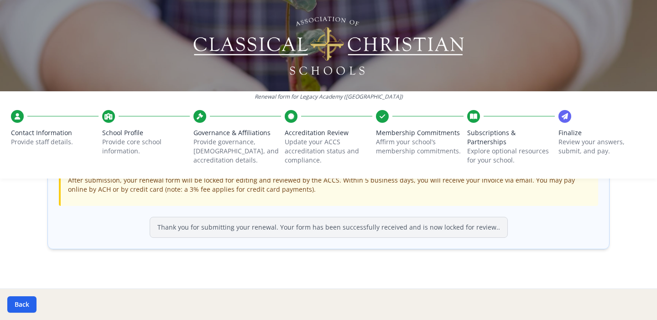
scroll to position [344, 0]
